Goal: Communication & Community: Answer question/provide support

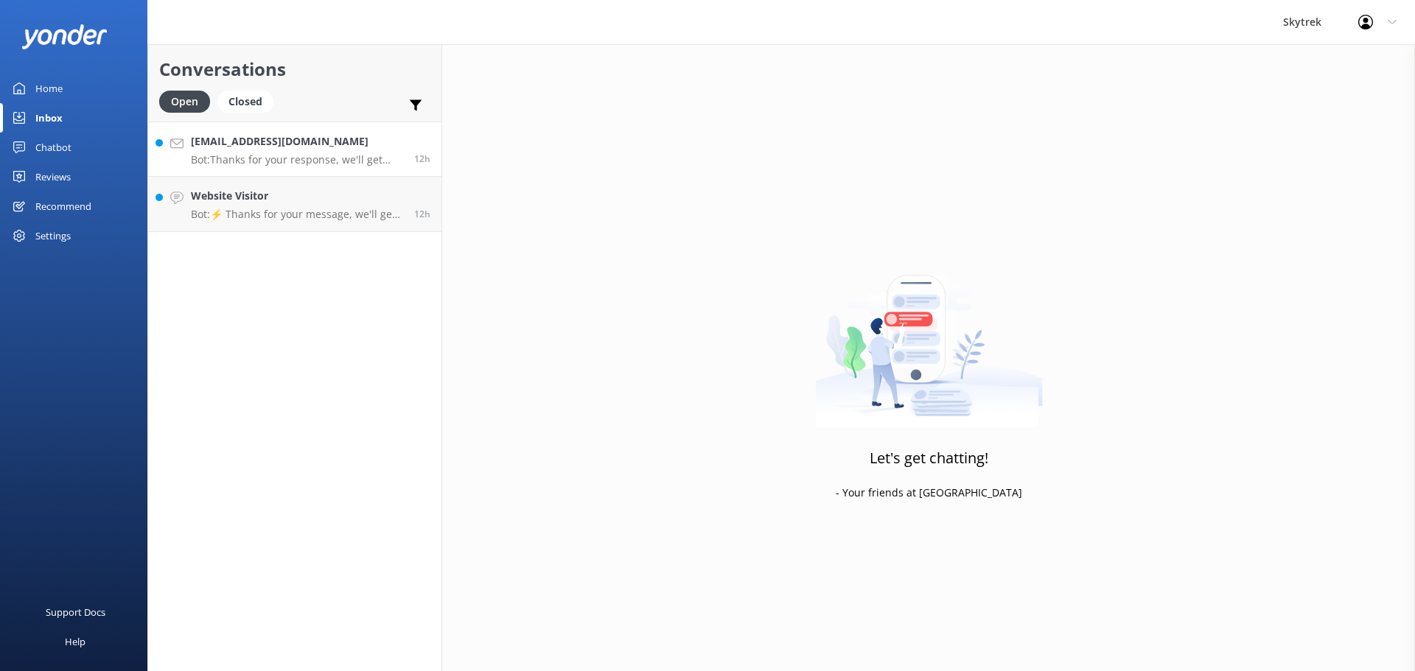
click at [316, 156] on p "Bot: Thanks for your response, we'll get back to you as soon as we can during o…" at bounding box center [297, 159] width 212 height 13
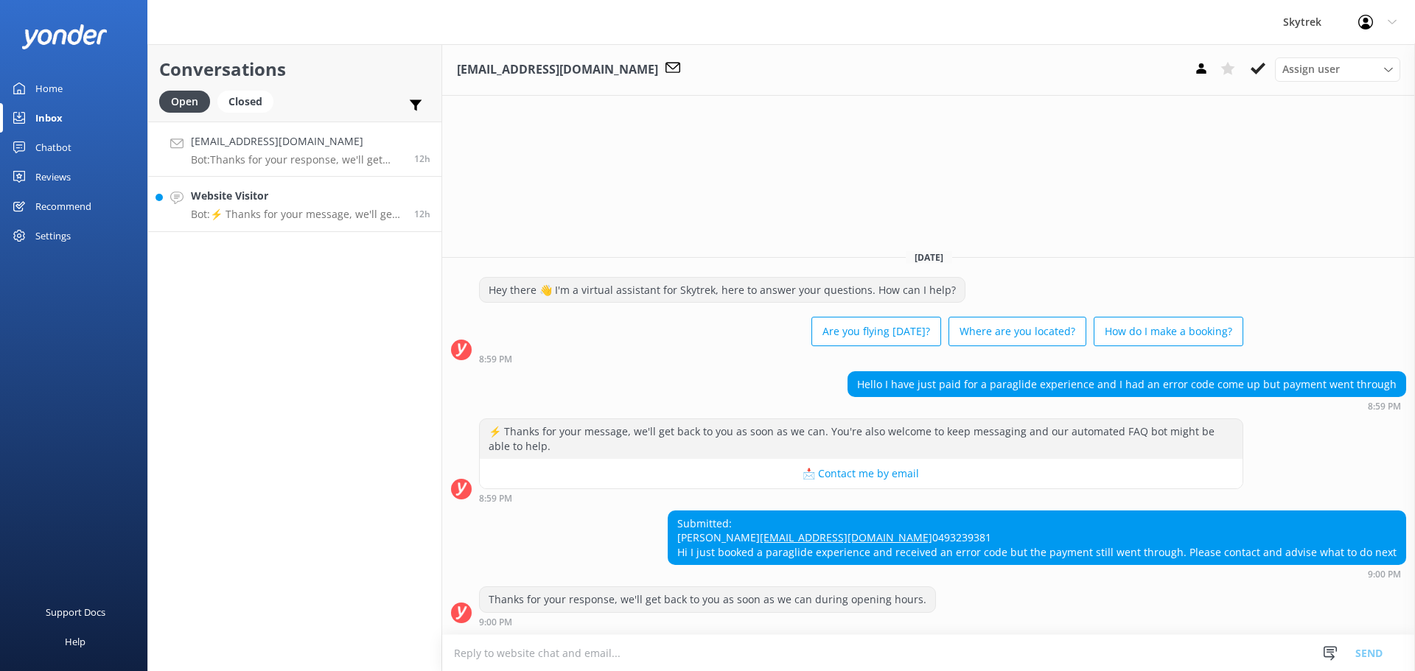
click at [309, 201] on h4 "Website Visitor" at bounding box center [297, 196] width 212 height 16
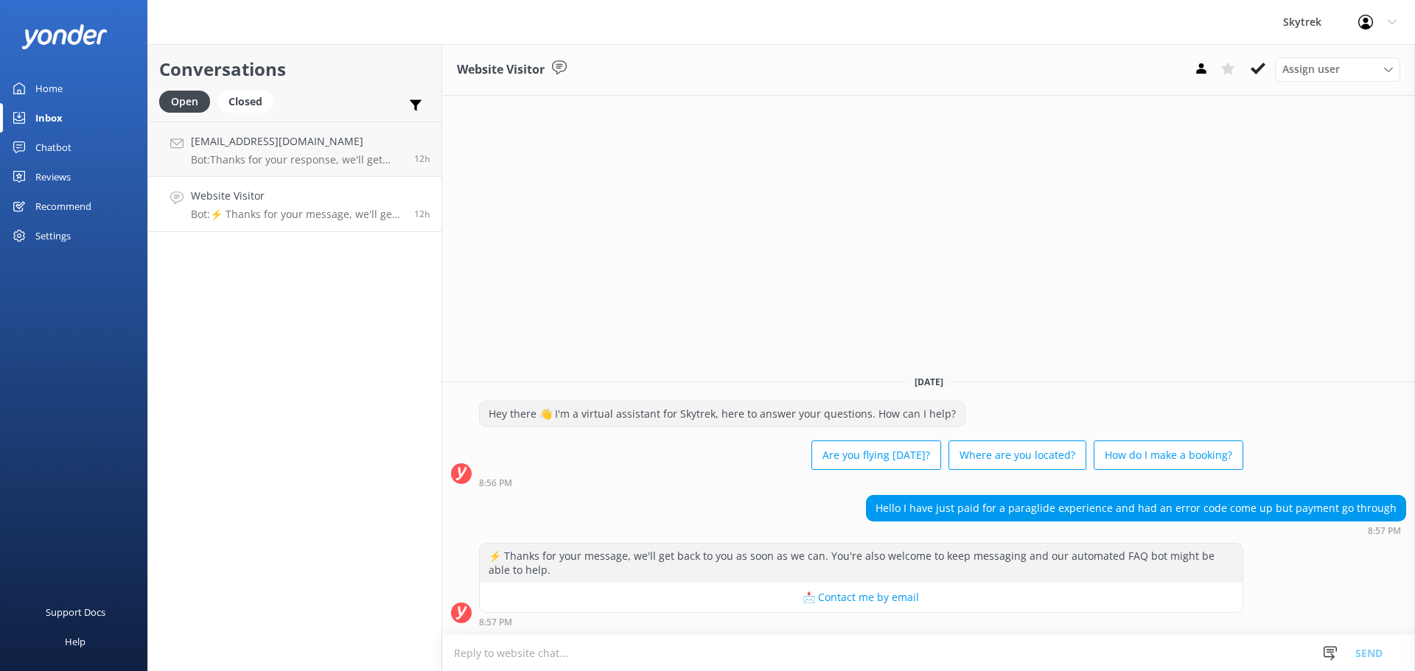
click at [285, 195] on h4 "Website Visitor" at bounding box center [297, 196] width 212 height 16
click at [277, 164] on p "Bot: Thanks for your response, we'll get back to you as soon as we can during o…" at bounding box center [297, 159] width 212 height 13
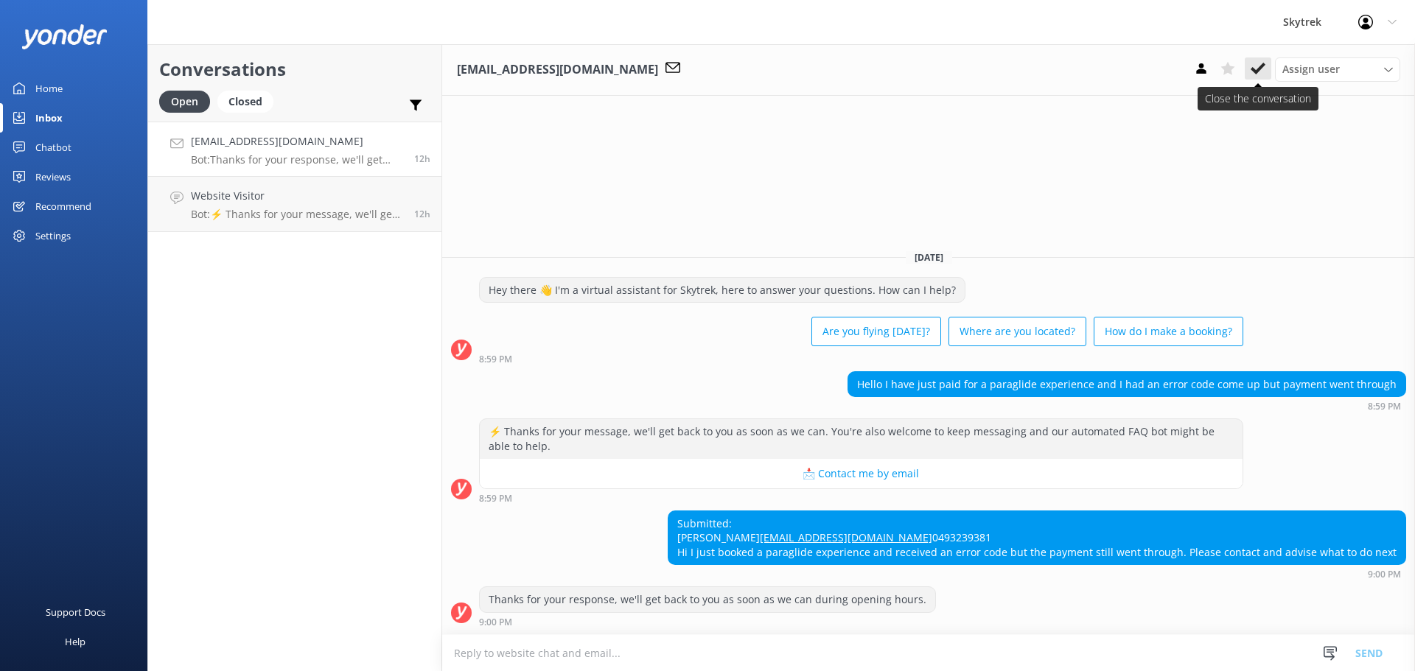
click at [1252, 72] on icon at bounding box center [1258, 68] width 15 height 15
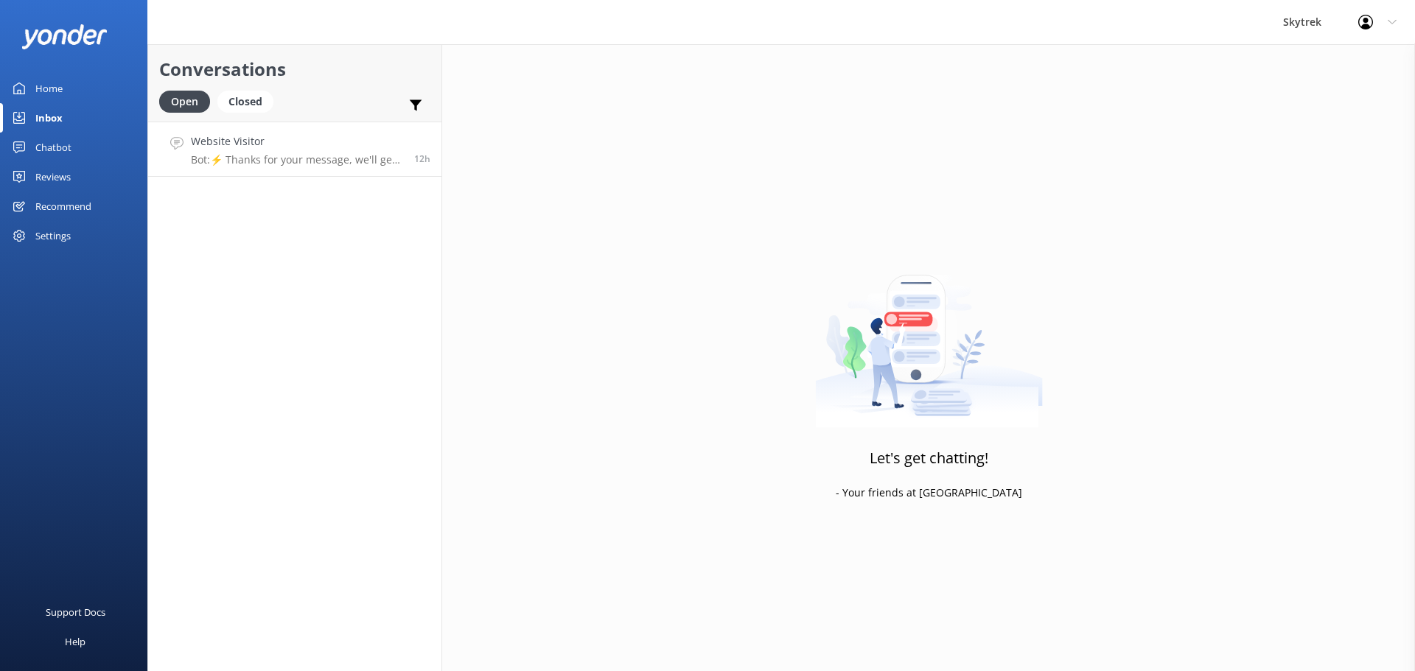
click at [312, 164] on p "Bot: ⚡ Thanks for your message, we'll get back to you as soon as we can. You're…" at bounding box center [297, 159] width 212 height 13
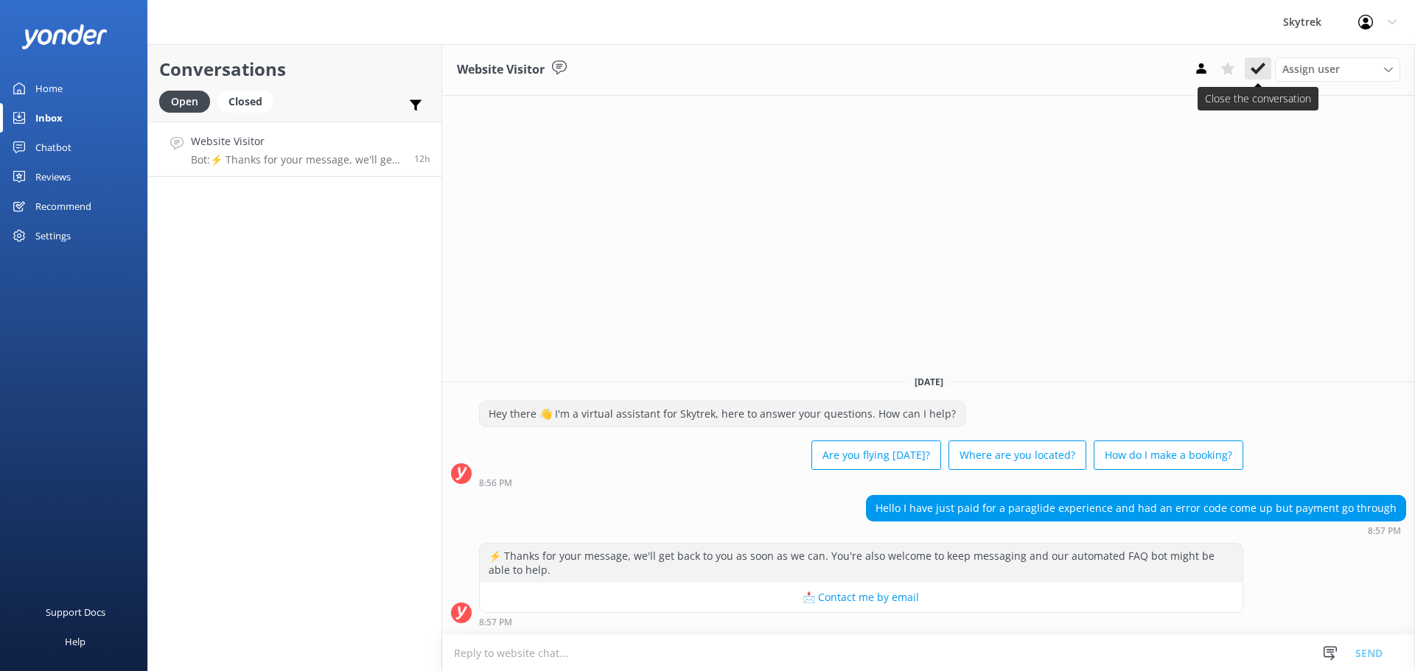
click at [1254, 71] on use at bounding box center [1258, 69] width 15 height 12
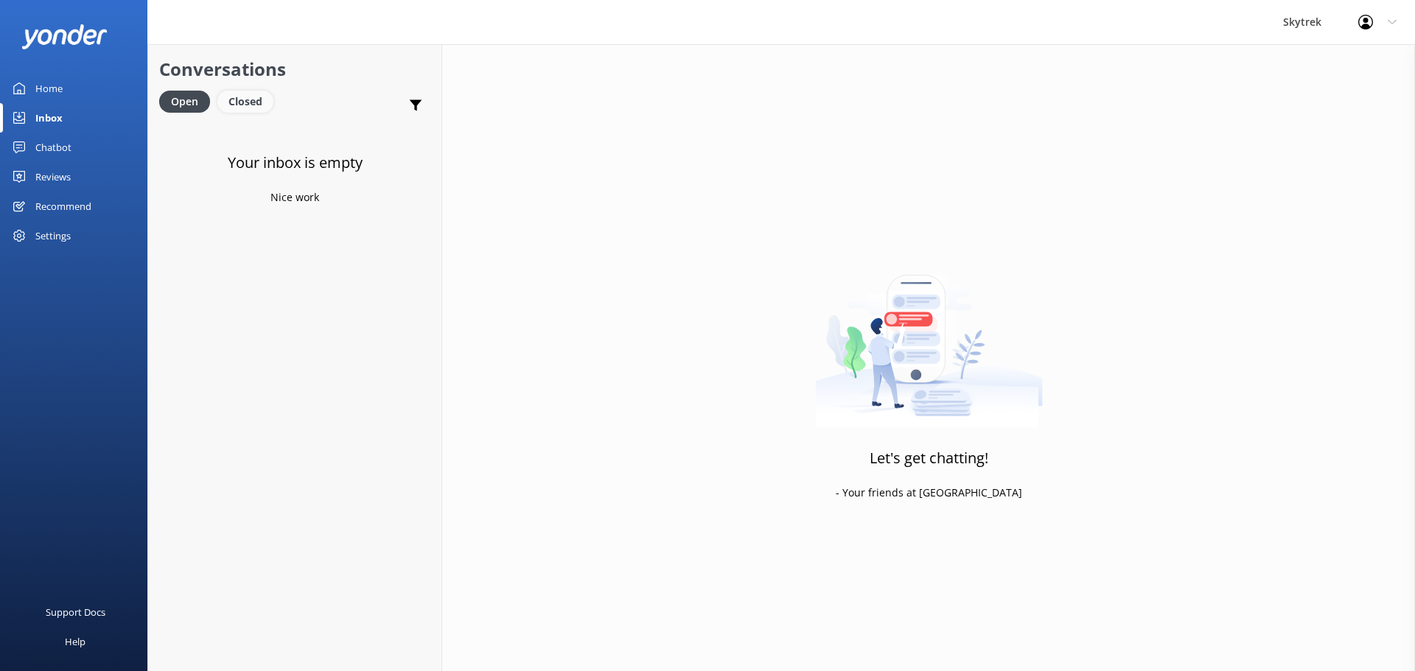
click at [262, 102] on div "Closed" at bounding box center [245, 102] width 56 height 22
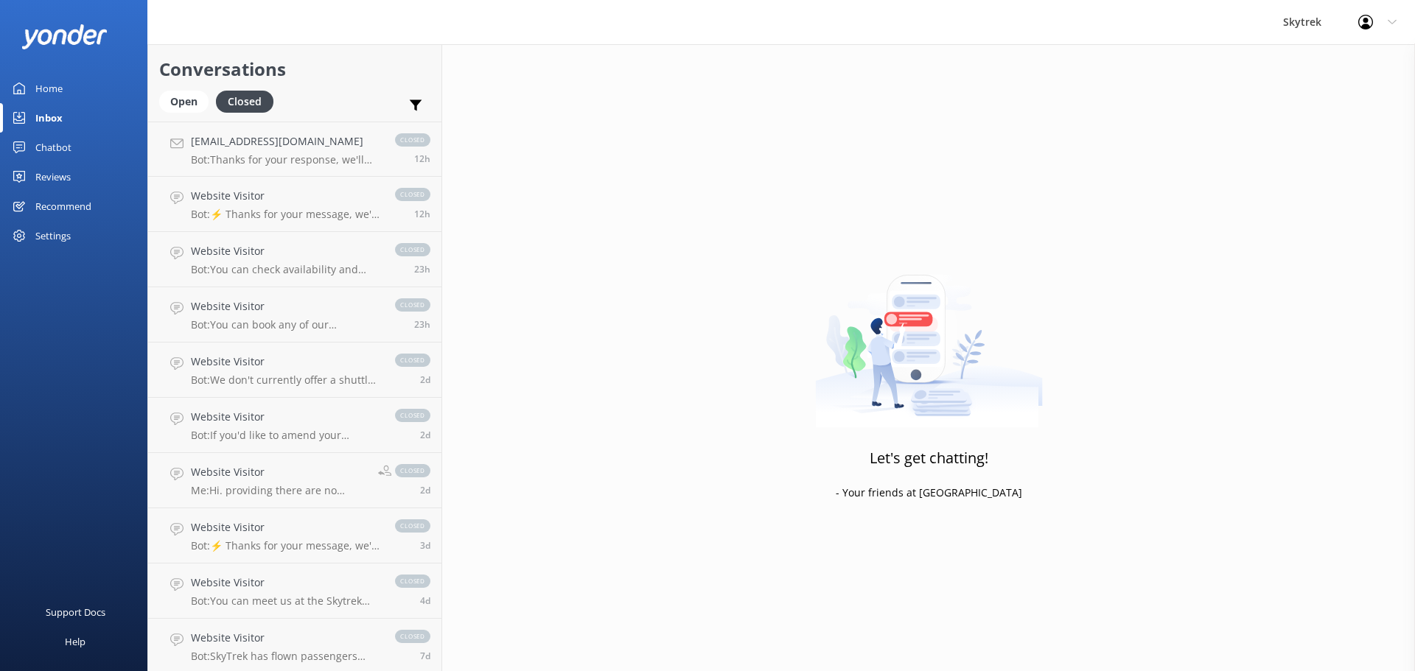
click at [276, 200] on h4 "Website Visitor" at bounding box center [285, 196] width 189 height 16
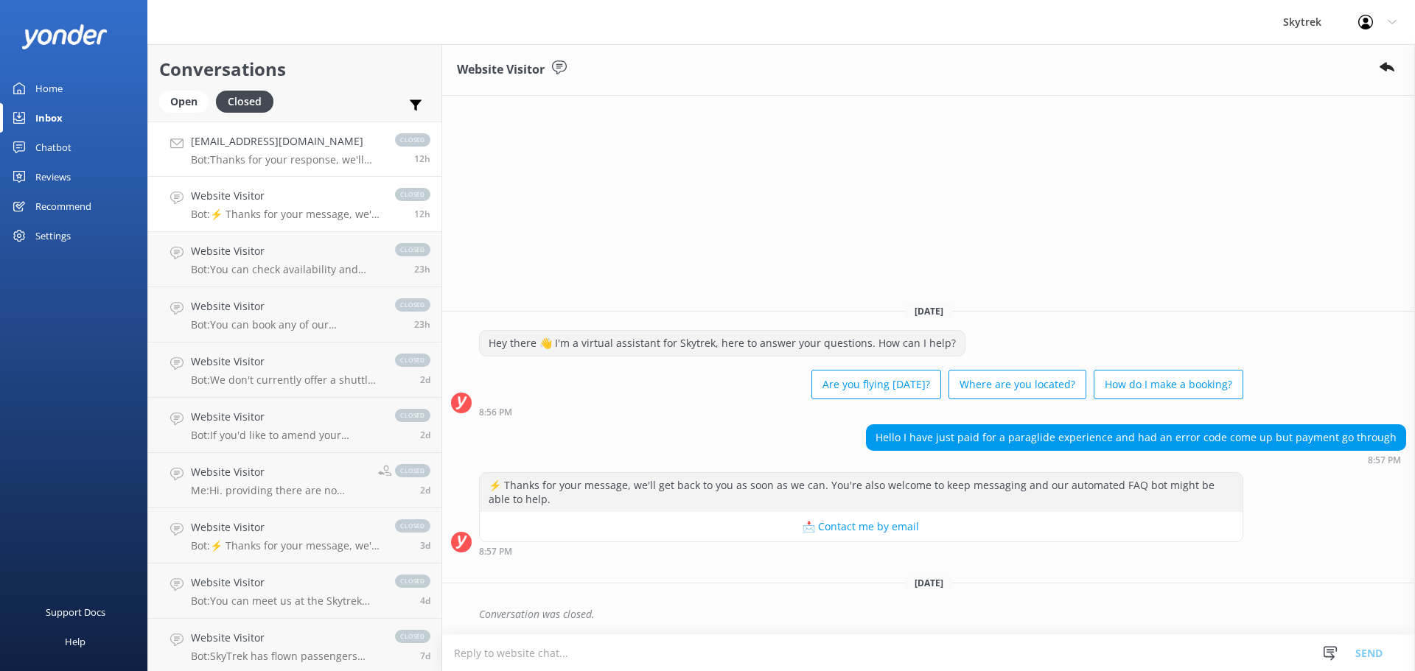
click at [295, 161] on p "Bot: Thanks for your response, we'll get back to you as soon as we can during o…" at bounding box center [285, 159] width 189 height 13
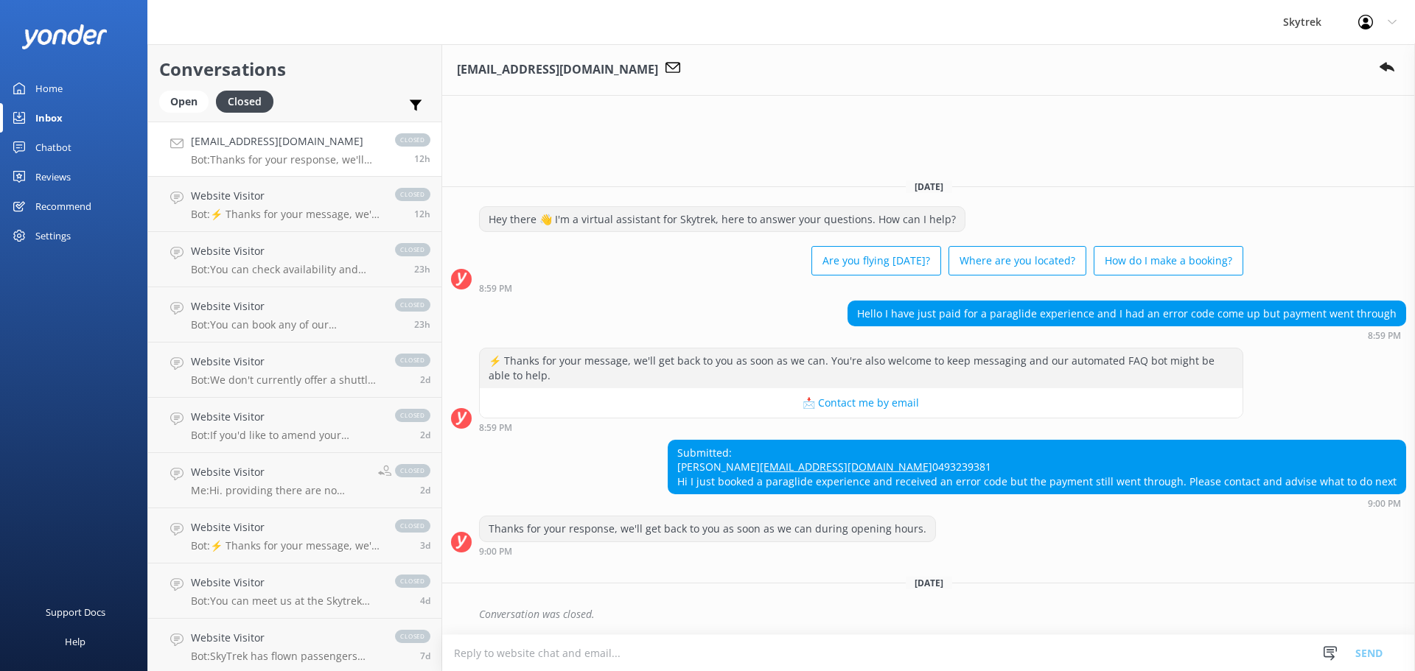
click at [86, 115] on link "Inbox" at bounding box center [73, 117] width 147 height 29
